Goal: Book appointment/travel/reservation

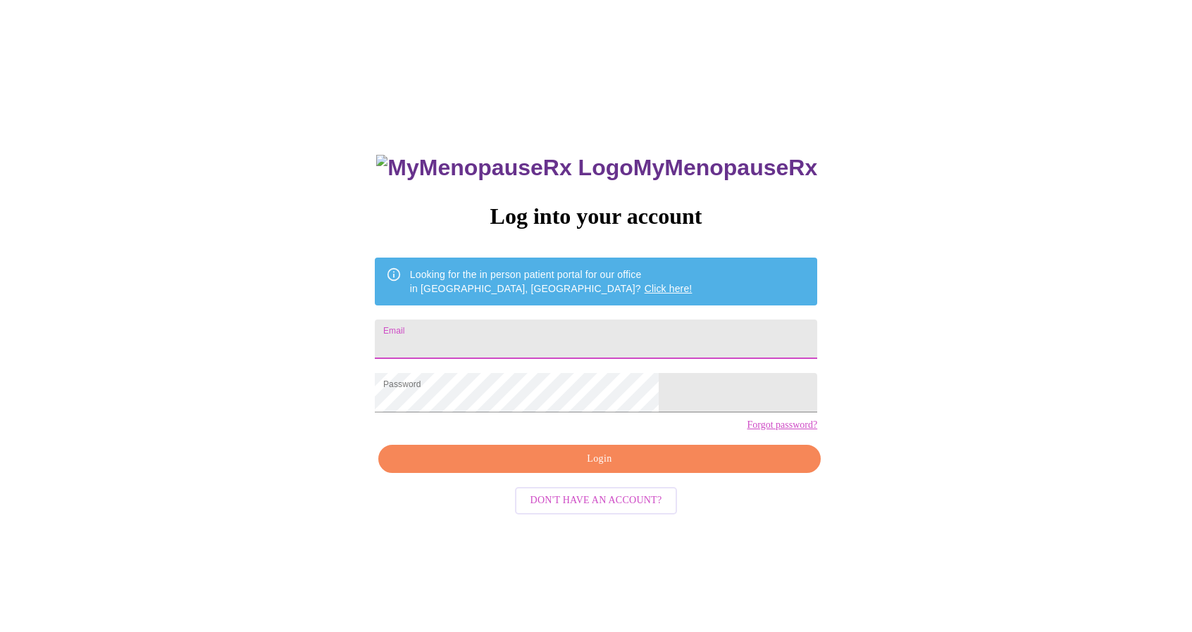
click at [575, 333] on input "Email" at bounding box center [596, 339] width 442 height 39
type input "aveldboom@weareuca.org"
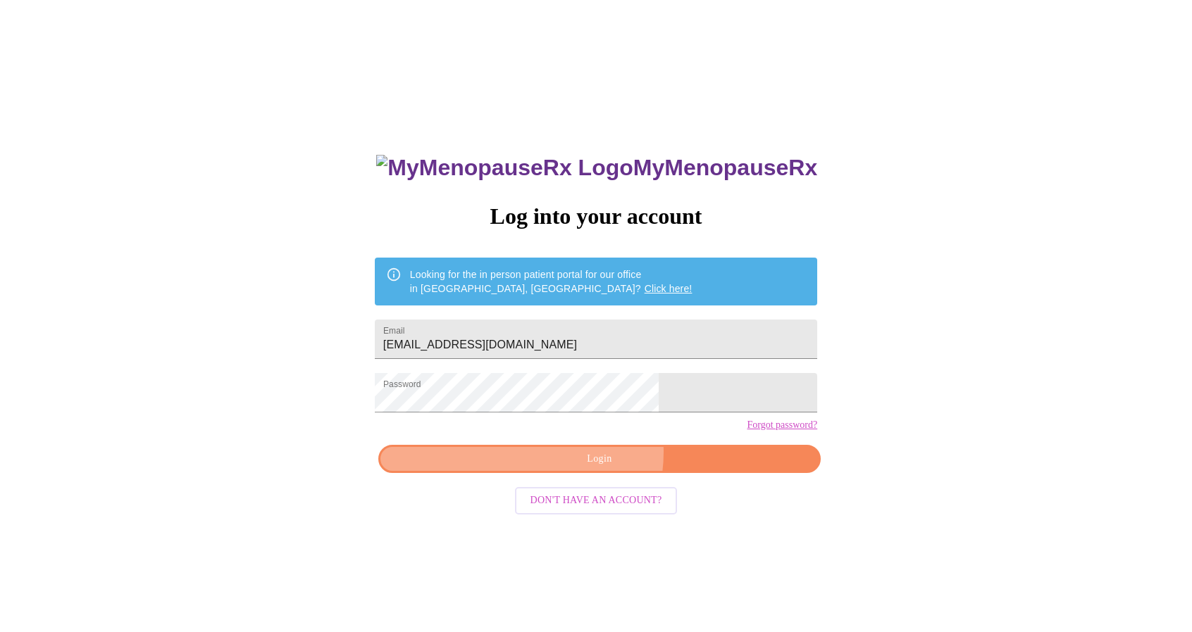
click at [585, 468] on span "Login" at bounding box center [599, 460] width 410 height 18
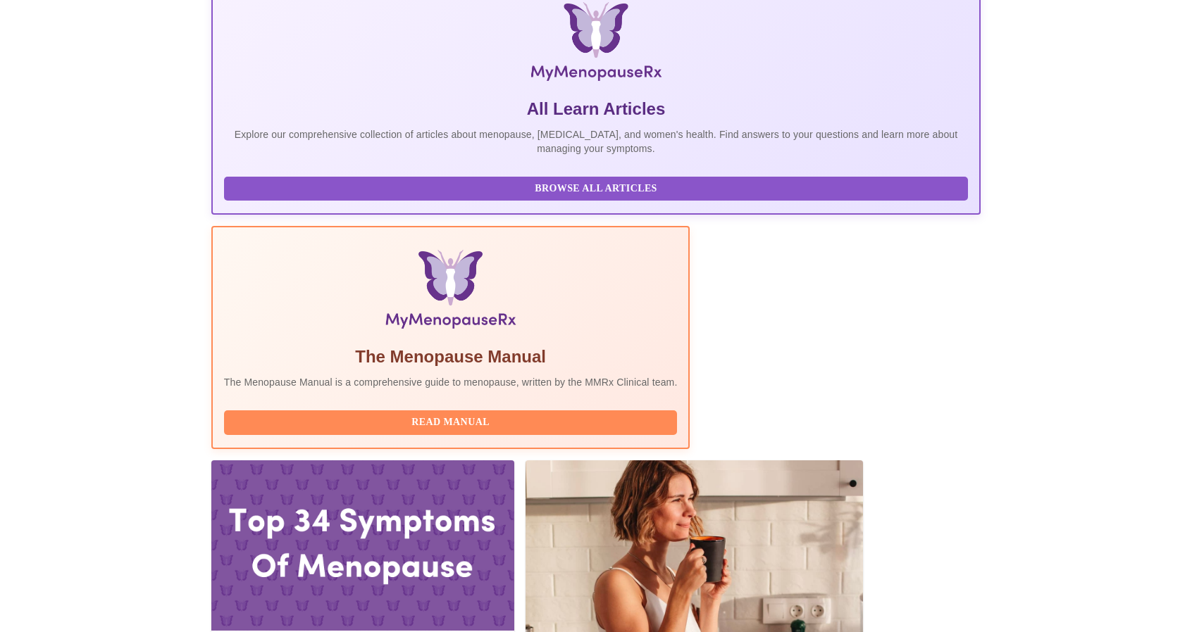
scroll to position [226, 0]
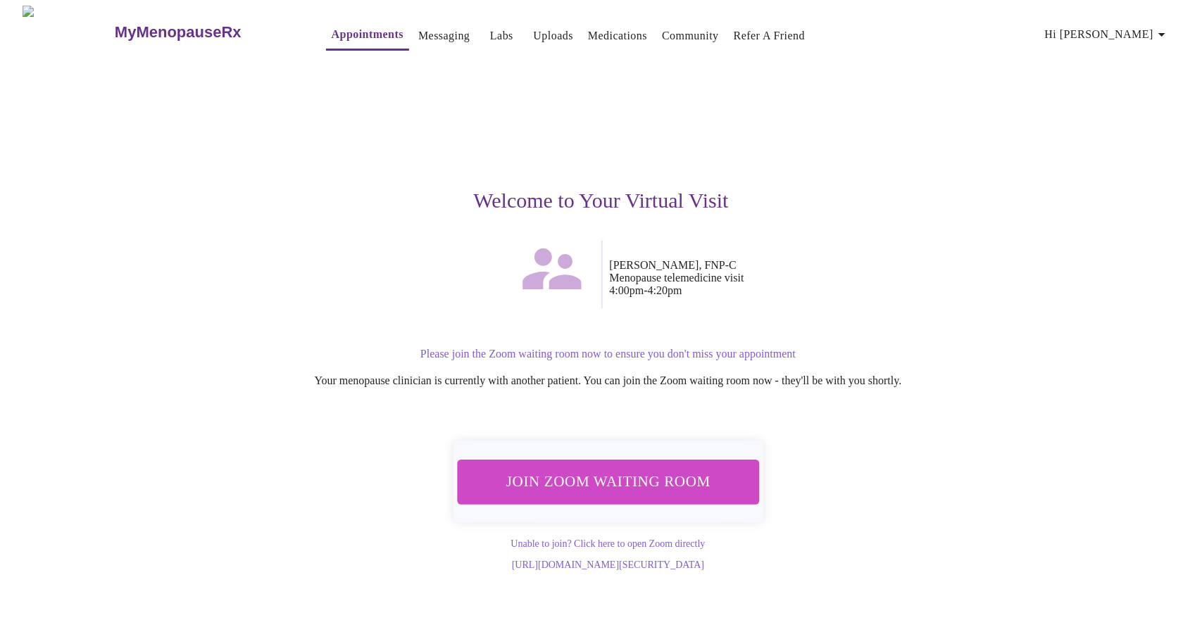
click at [646, 482] on span "Join Zoom Waiting Room" at bounding box center [607, 482] width 265 height 26
